Goal: Information Seeking & Learning: Find specific fact

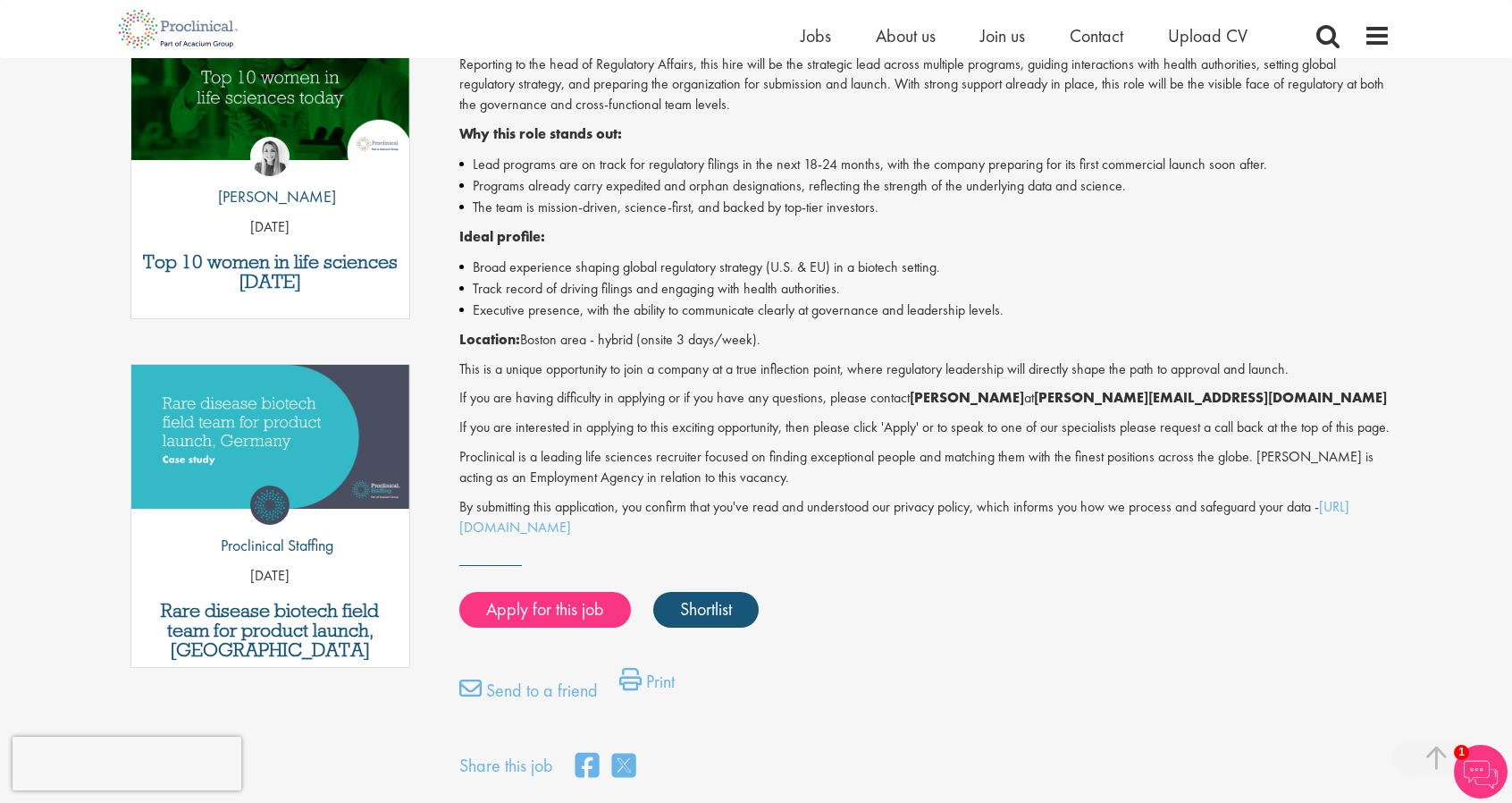
scroll to position [595, 0]
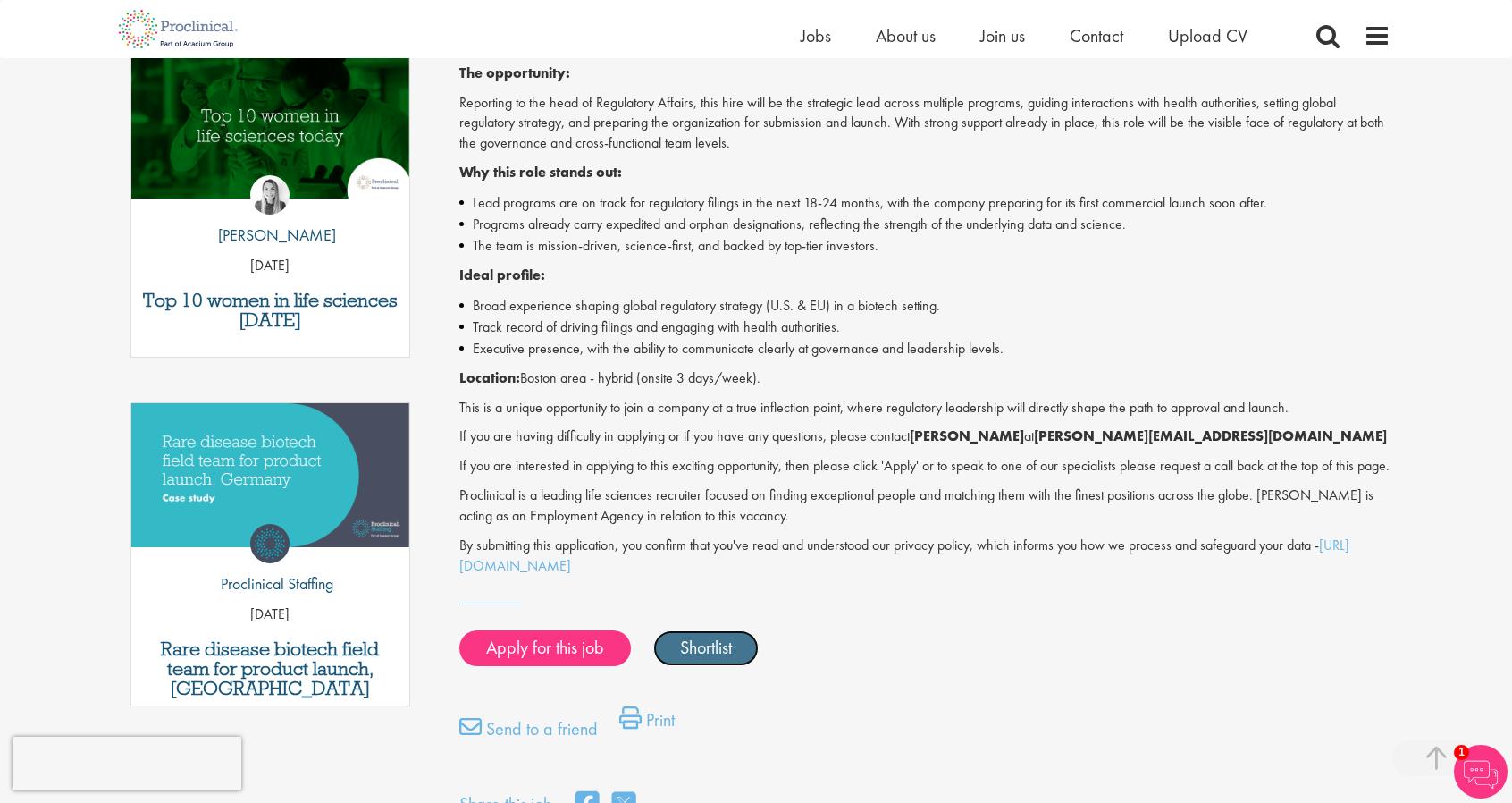
click at [708, 666] on link "Shortlist" at bounding box center [706, 648] width 105 height 36
click at [715, 666] on link "Shortlisted" at bounding box center [716, 648] width 124 height 36
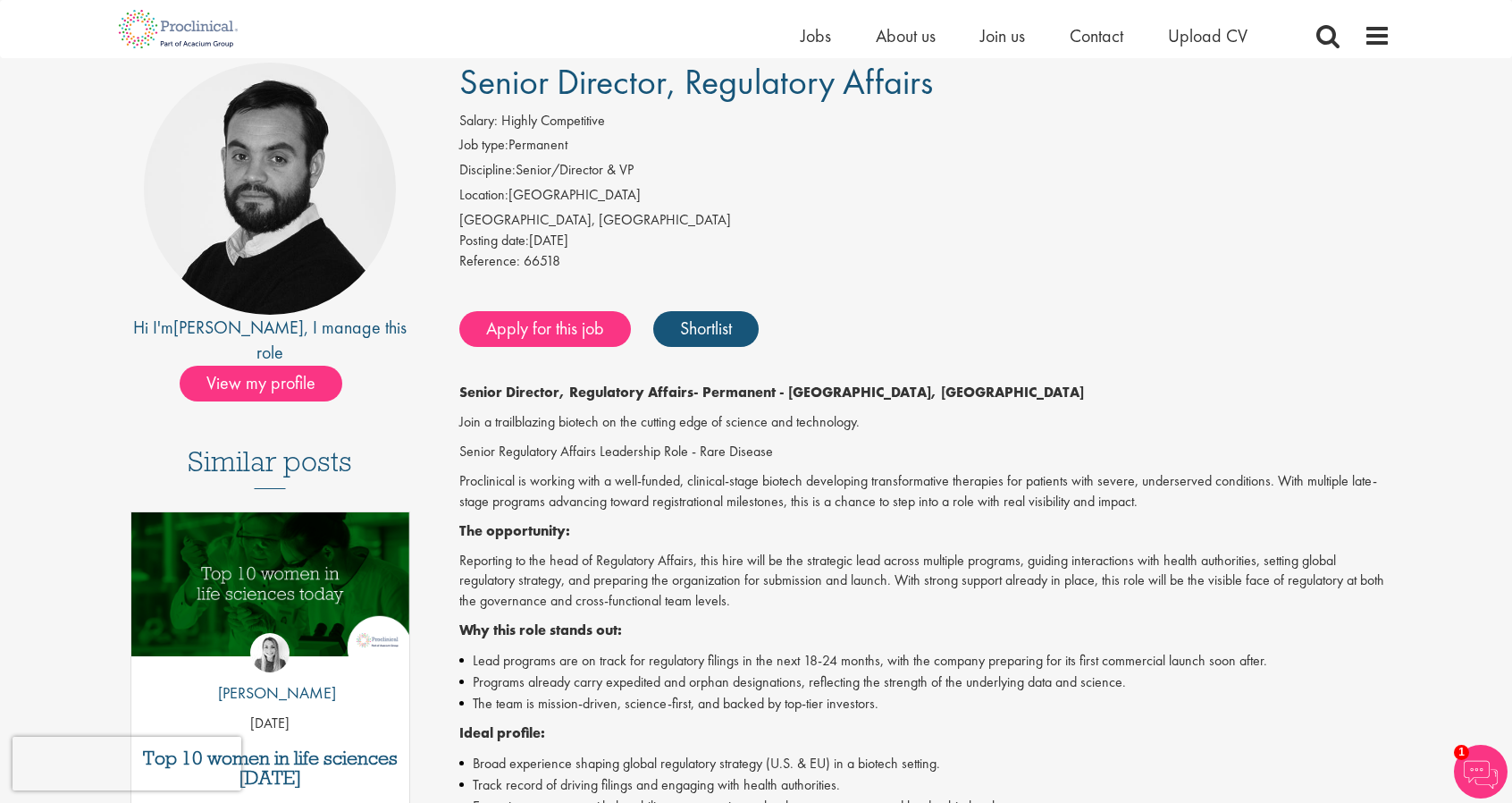
scroll to position [119, 0]
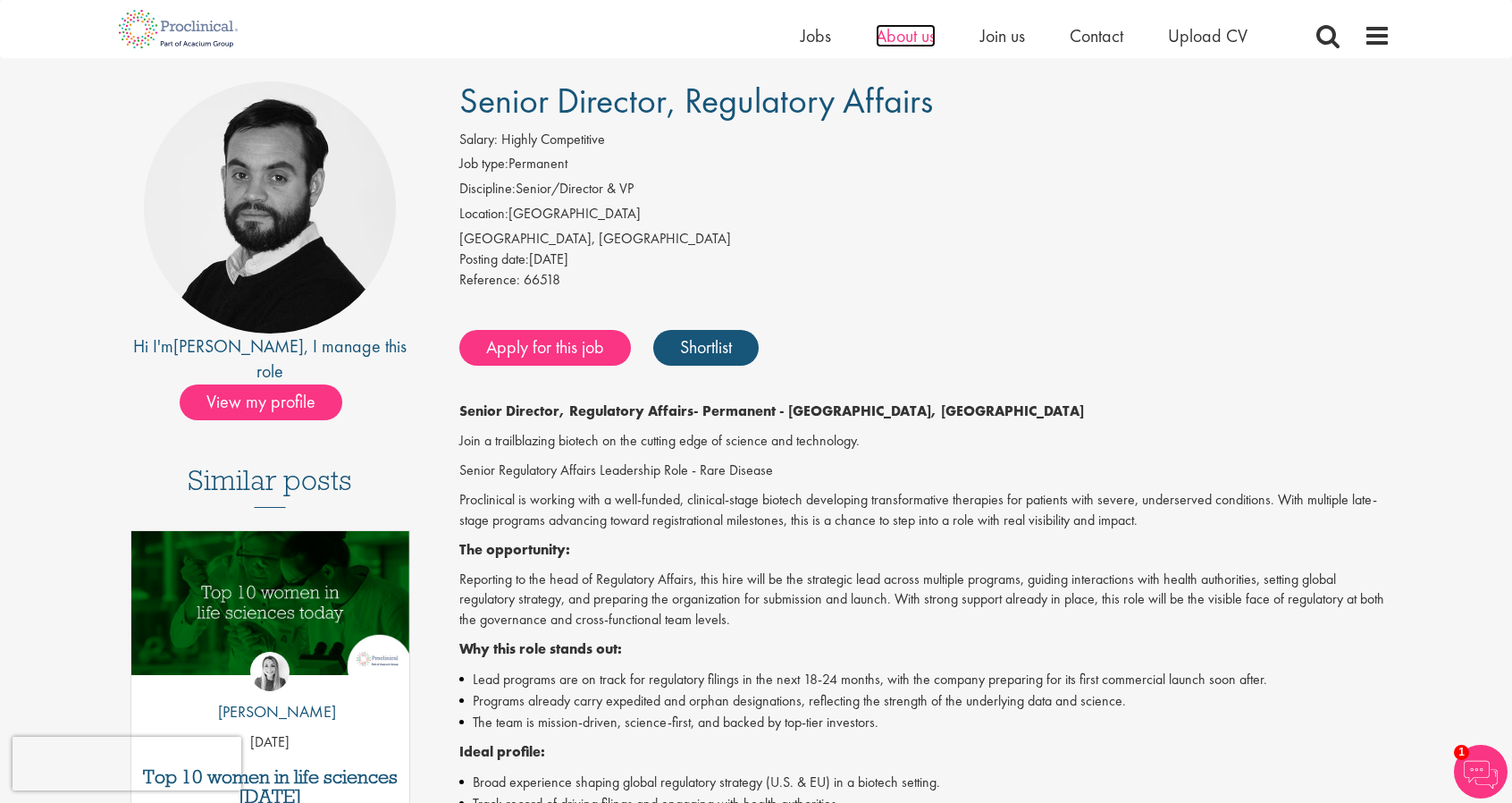
click at [904, 37] on span "About us" at bounding box center [905, 35] width 59 height 23
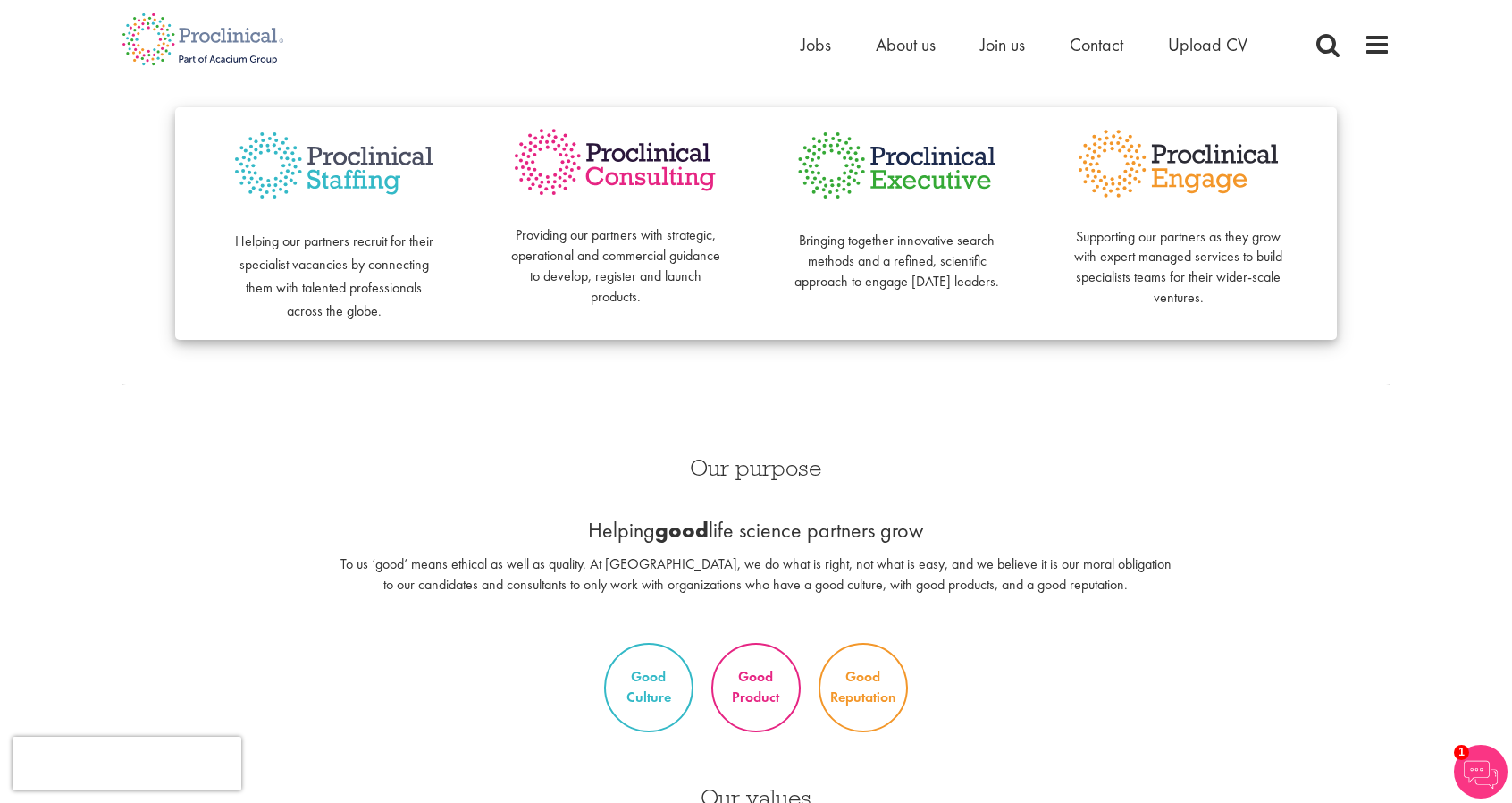
scroll to position [476, 0]
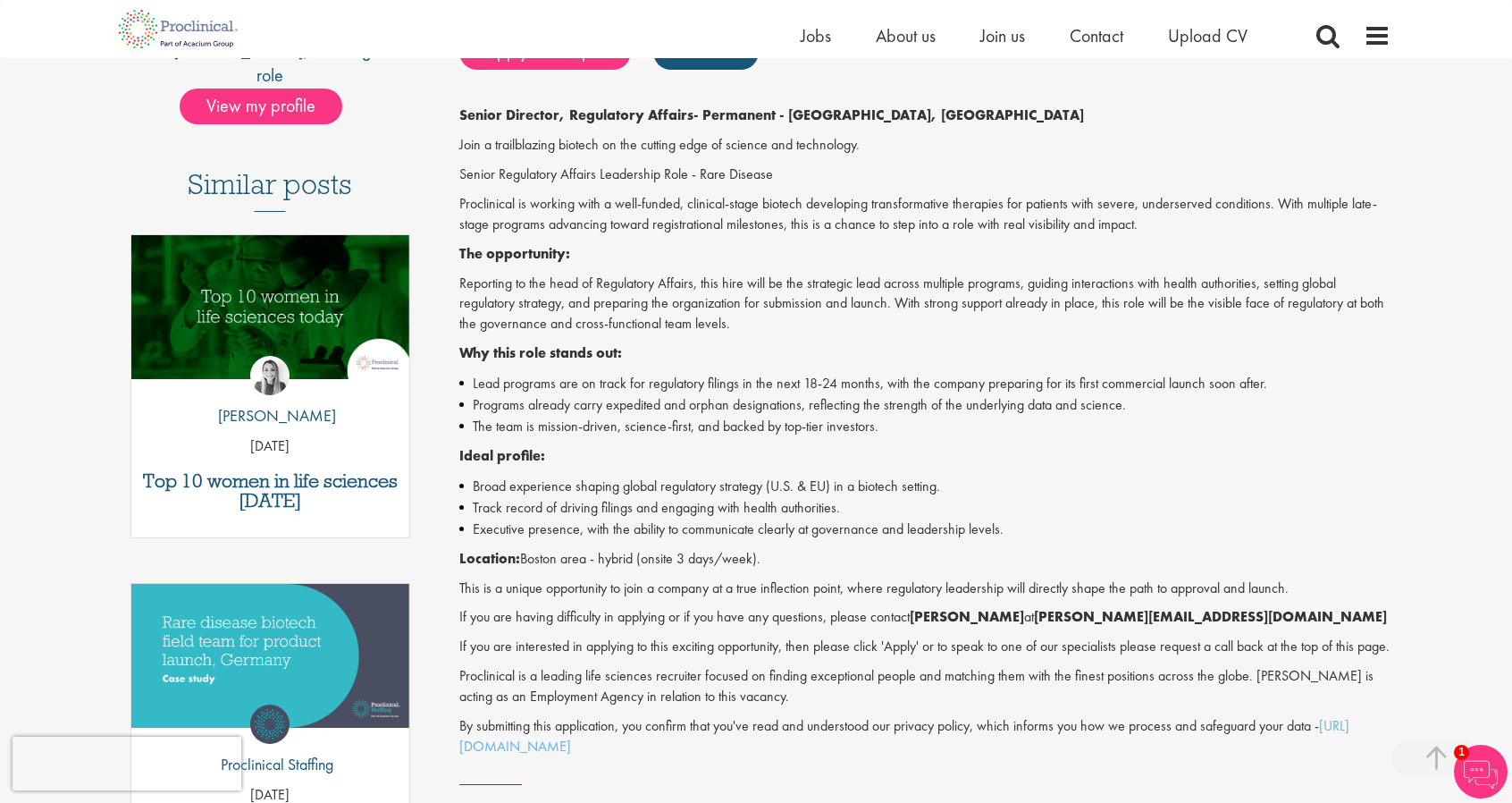
scroll to position [537, 0]
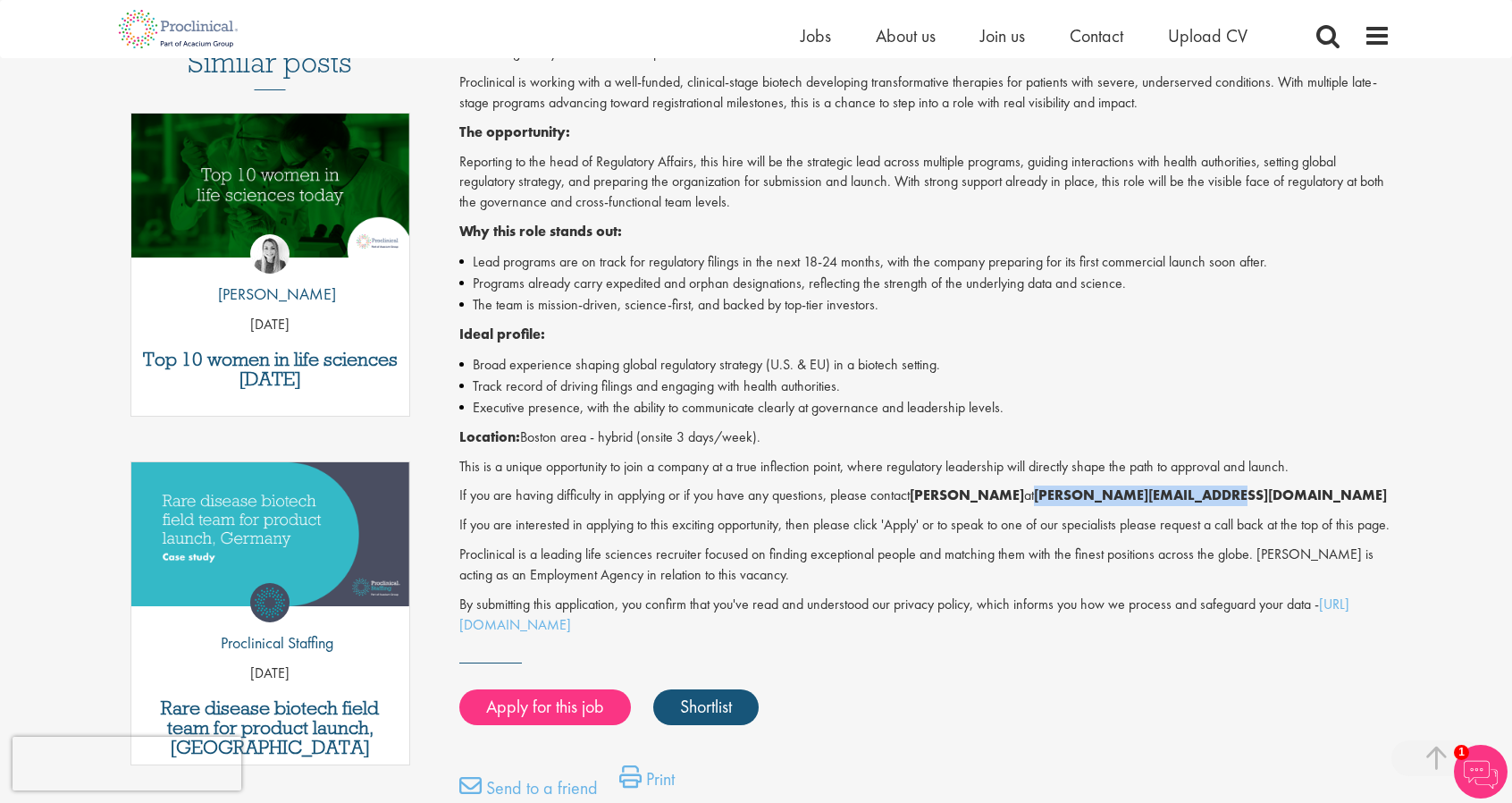
drag, startPoint x: 1042, startPoint y: 498, endPoint x: 1217, endPoint y: 504, distance: 175.1
click at [1217, 504] on p "If you are having difficulty in applying or if you have any questions, please c…" at bounding box center [925, 496] width 932 height 20
copy strong "n.walker@proclinical.com"
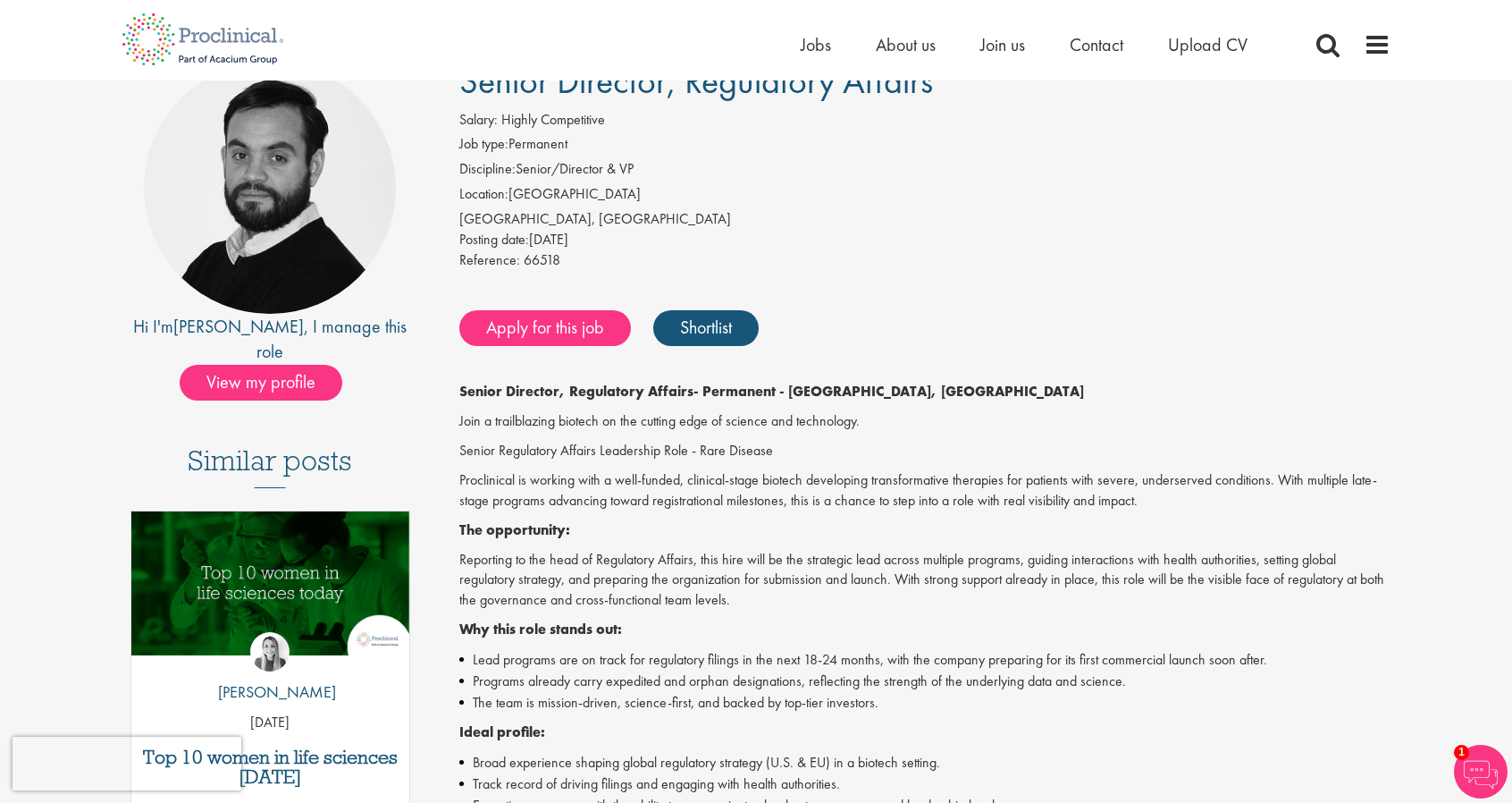
scroll to position [0, 0]
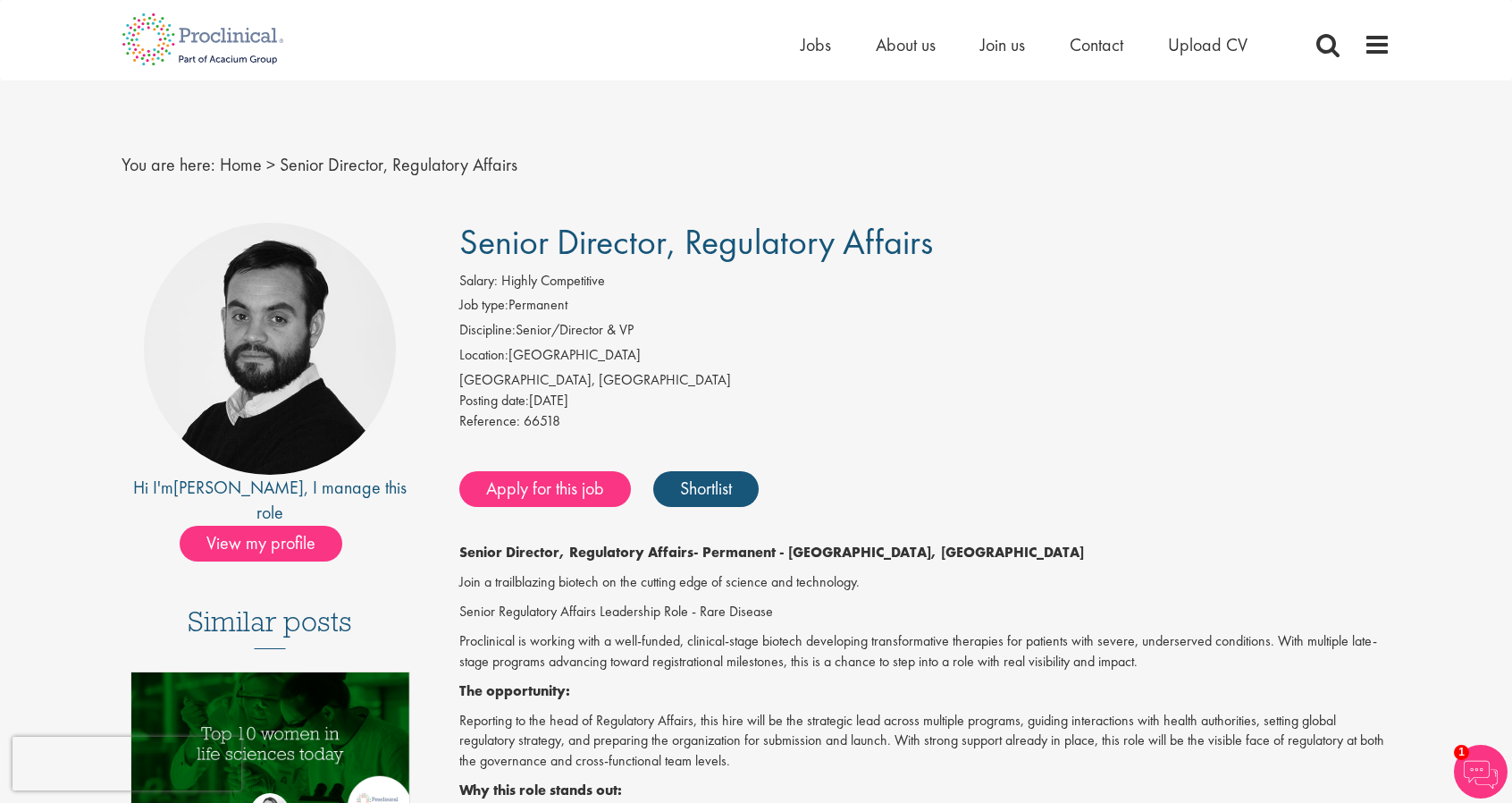
drag, startPoint x: 465, startPoint y: 242, endPoint x: 934, endPoint y: 244, distance: 469.0
click at [934, 244] on h1 "Senior Director, Regulatory Affairs" at bounding box center [925, 241] width 932 height 39
copy span "Senior Director, Regulatory Affairs"
drag, startPoint x: 558, startPoint y: 423, endPoint x: 456, endPoint y: 428, distance: 102.1
click at [456, 428] on div "Salary: Highly Competitive Job type: Permanent Discipline: Senior/Director & VP…" at bounding box center [925, 353] width 959 height 166
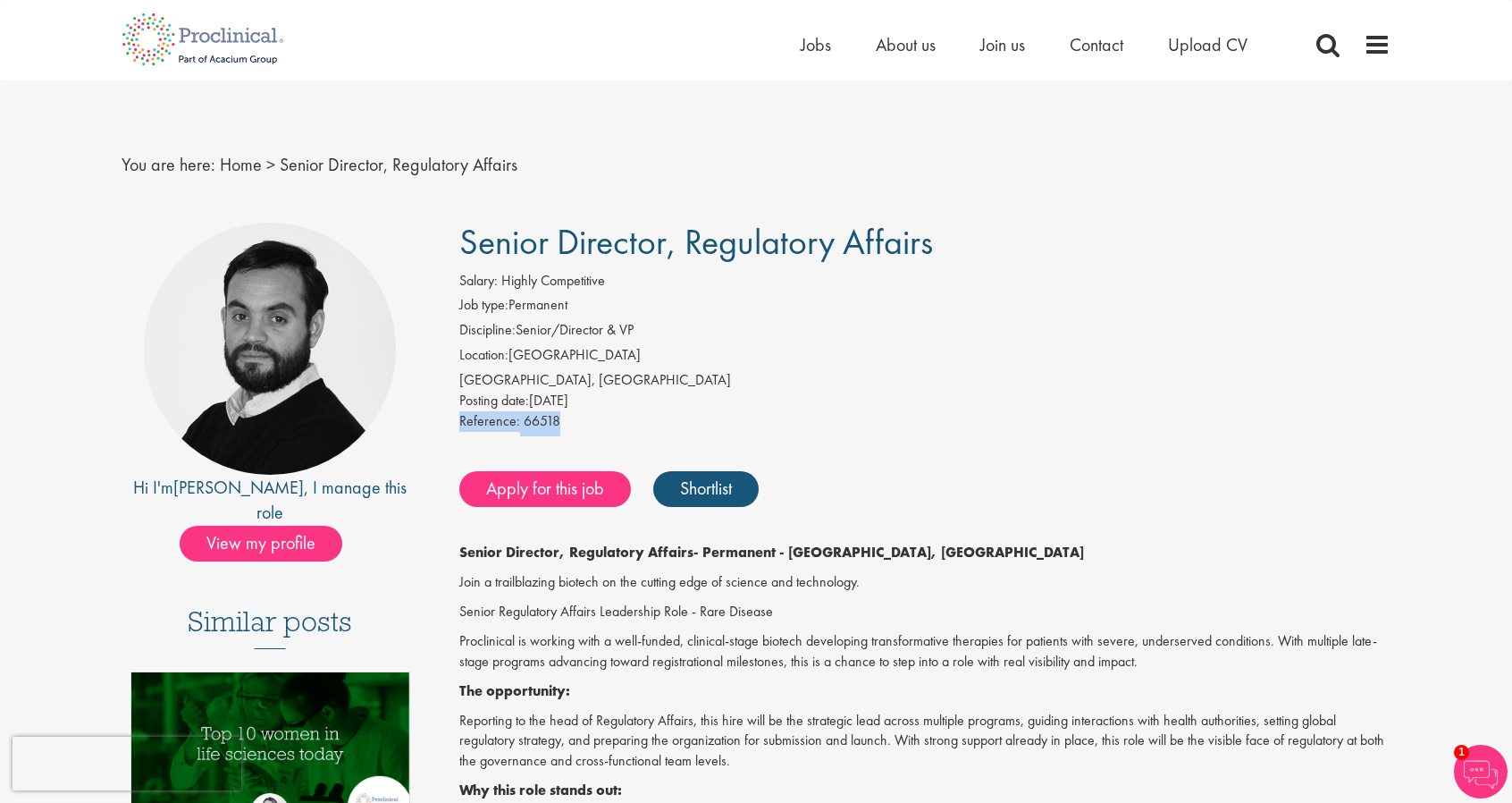
copy div "Reference: 66518"
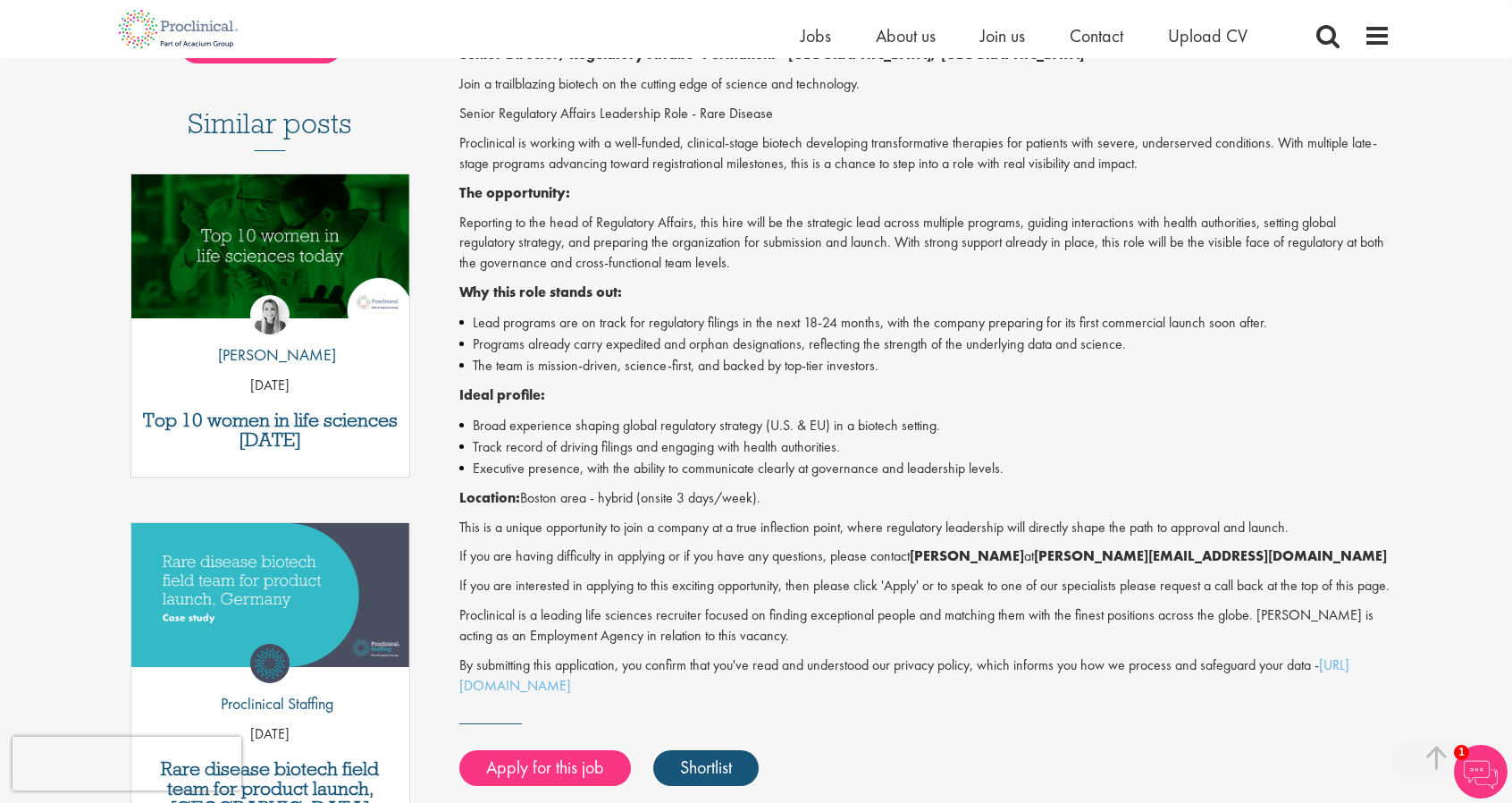
scroll to position [476, 0]
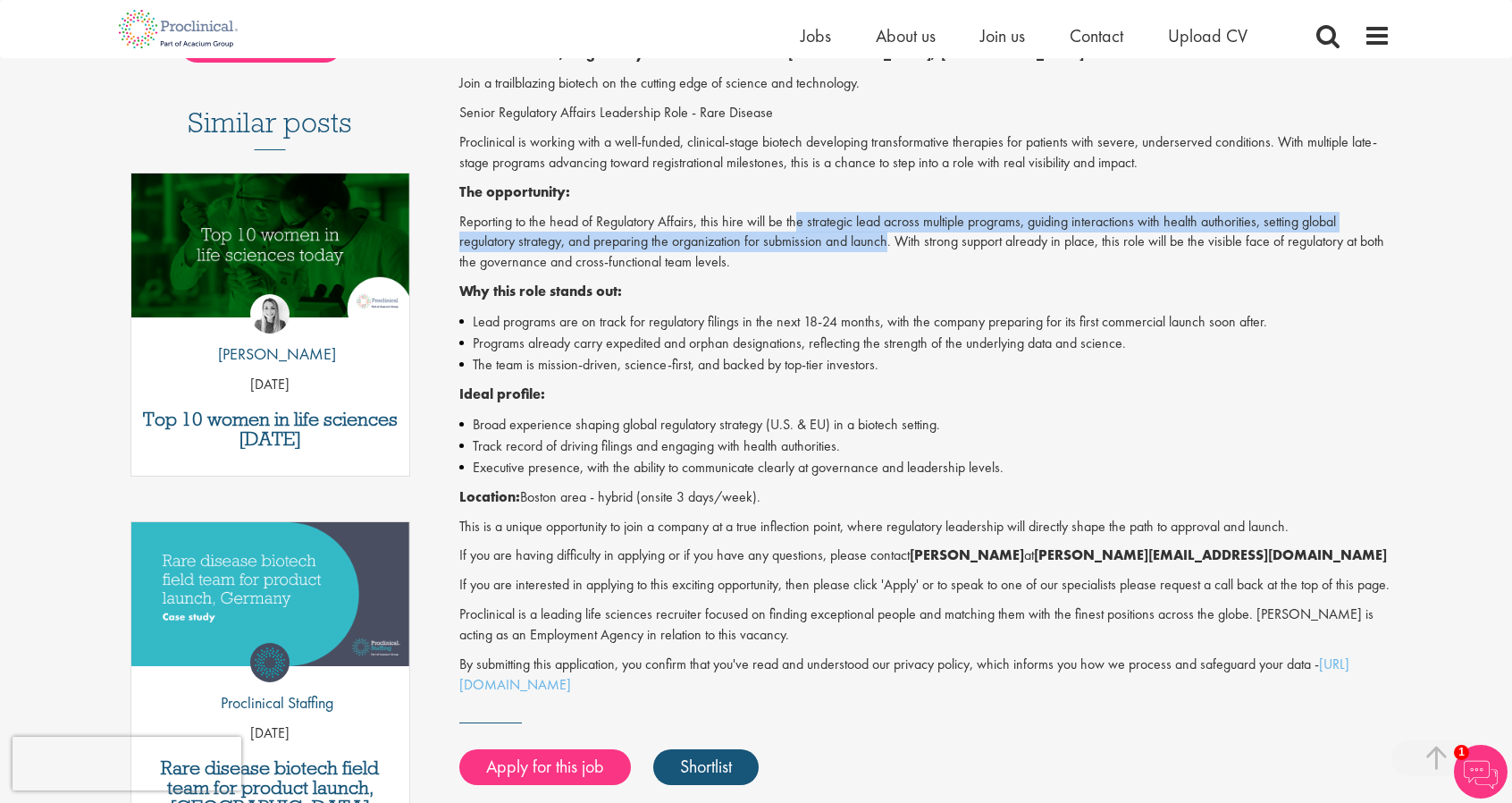
drag, startPoint x: 795, startPoint y: 228, endPoint x: 891, endPoint y: 242, distance: 97.0
click at [891, 242] on p "Reporting to the head of Regulatory Affairs, this hire will be the strategic le…" at bounding box center [925, 242] width 932 height 61
copy p "e strategic lead across multiple programs, guiding interactions with health aut…"
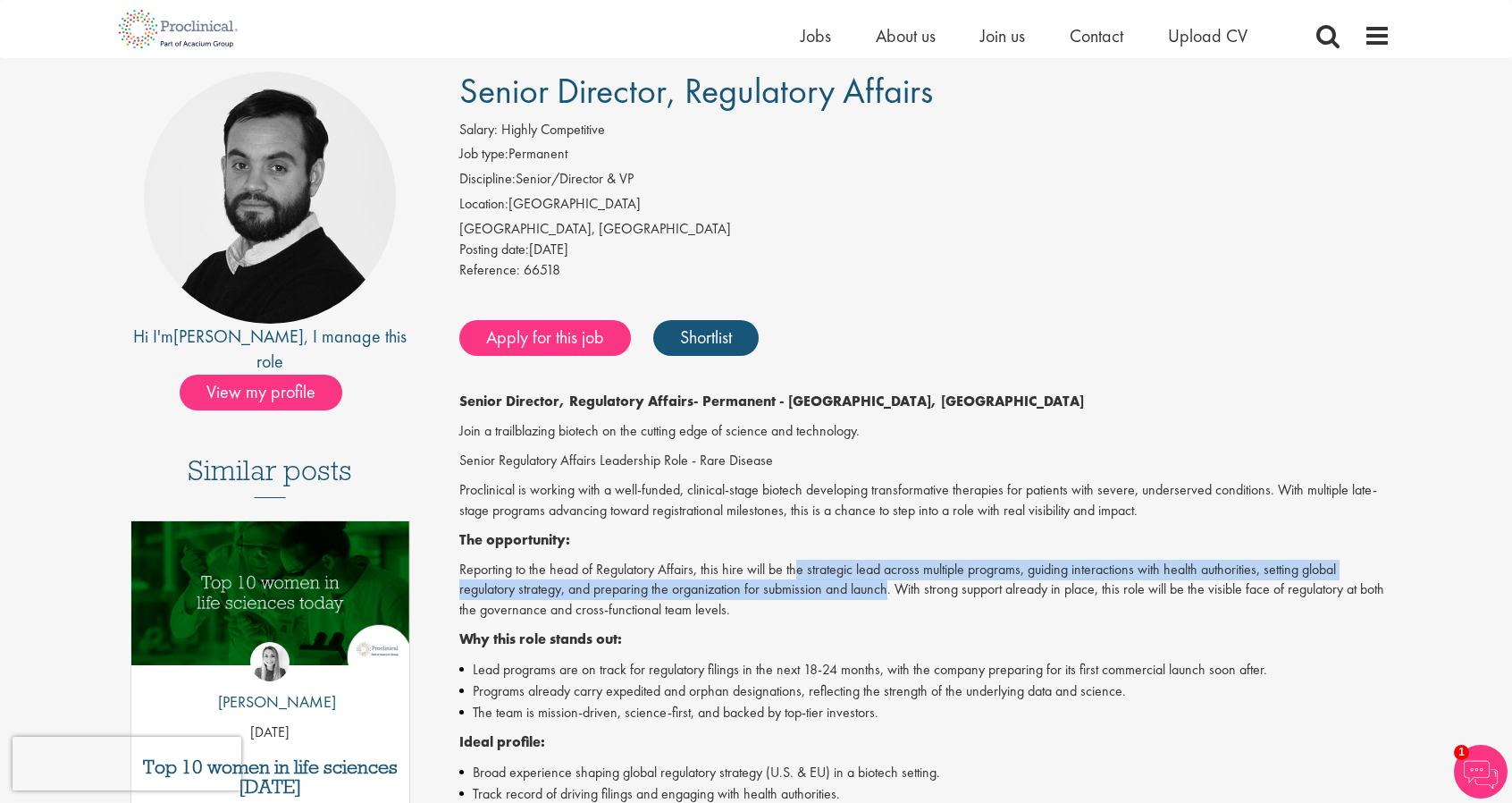
scroll to position [0, 0]
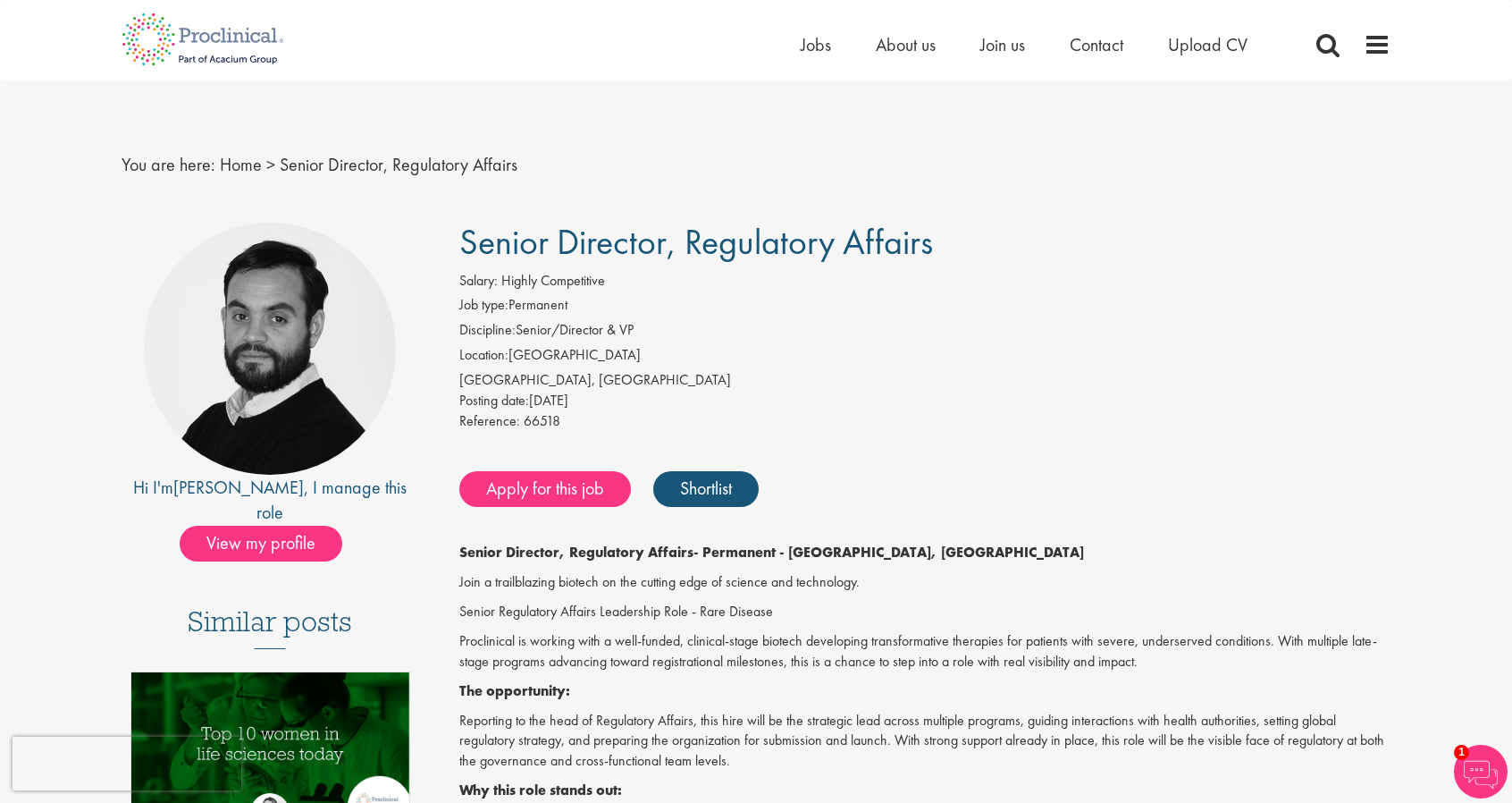
click at [1014, 305] on li "Job type: Permanent" at bounding box center [925, 307] width 932 height 25
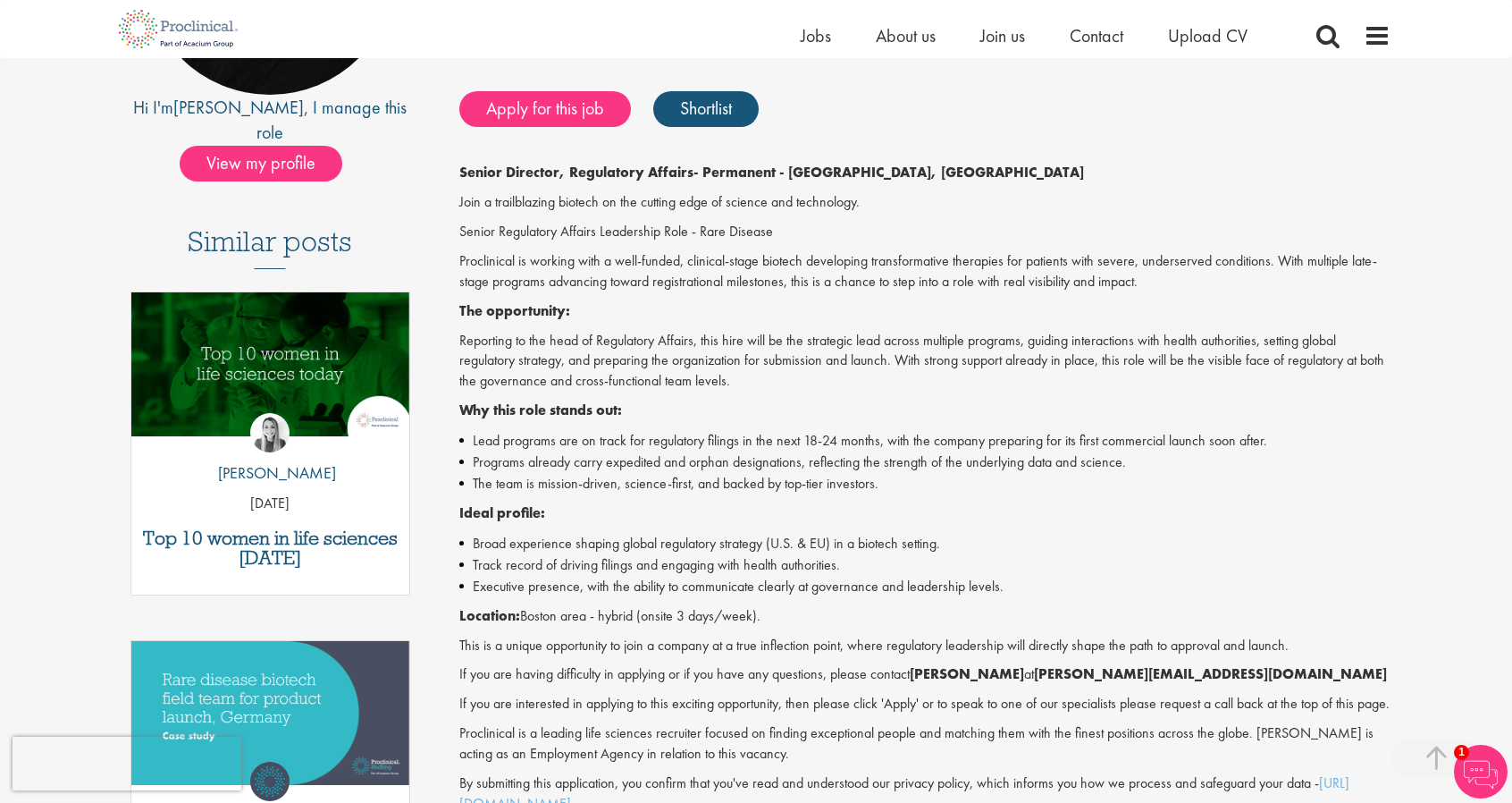
scroll to position [525, 0]
